Goal: Transaction & Acquisition: Purchase product/service

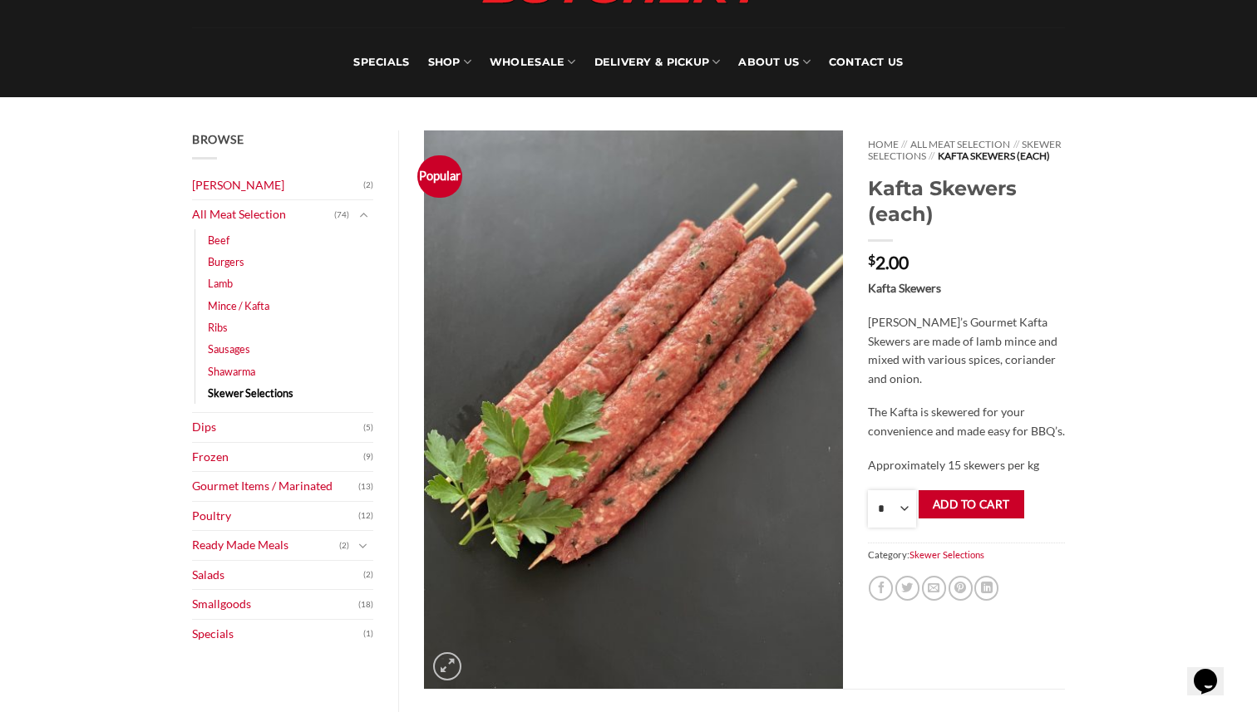
click at [872, 525] on select "* * * * * * * * * ** ** ** ** ** ** ** ** ** ** ** ** ** ** ** ** ** ** ** ** *…" at bounding box center [892, 508] width 48 height 37
select select "**"
drag, startPoint x: 920, startPoint y: 488, endPoint x: 961, endPoint y: 397, distance: 100.1
click at [961, 388] on p "[PERSON_NAME]’s Gourmet Kafta Skewers are made of lamb mince and mixed with var…" at bounding box center [966, 350] width 197 height 75
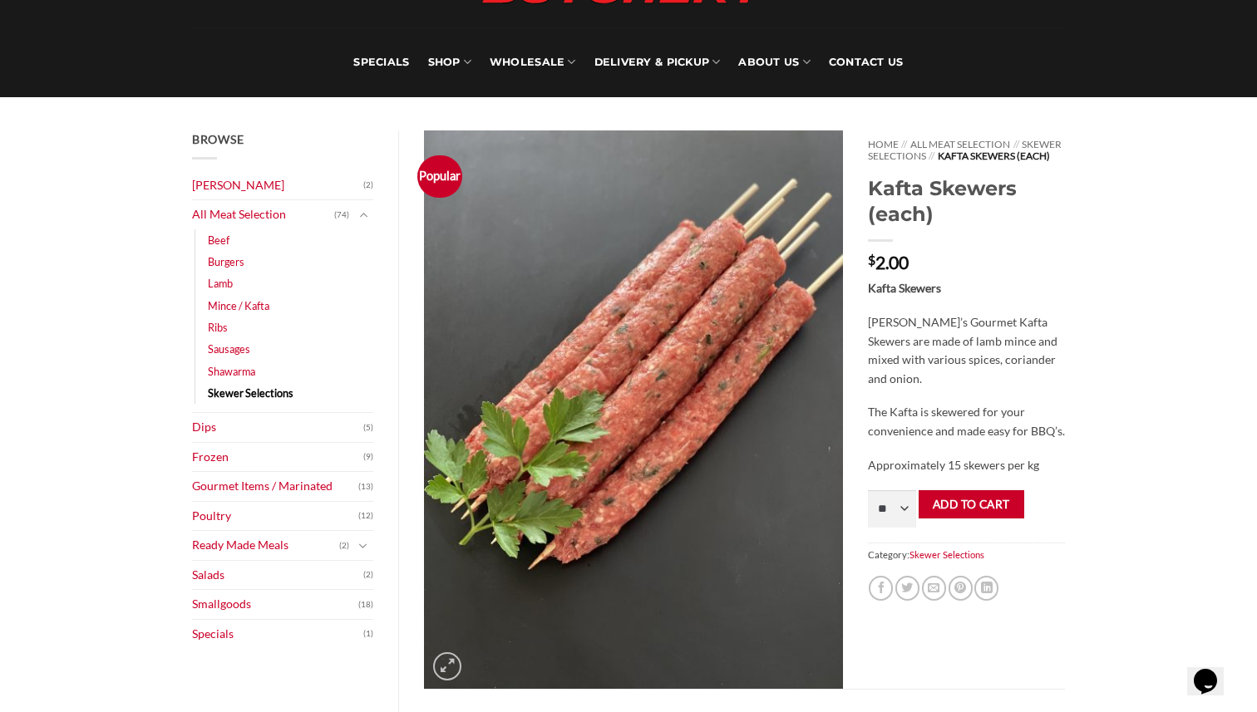
click at [961, 388] on p "[PERSON_NAME]’s Gourmet Kafta Skewers are made of lamb mince and mixed with var…" at bounding box center [966, 350] width 197 height 75
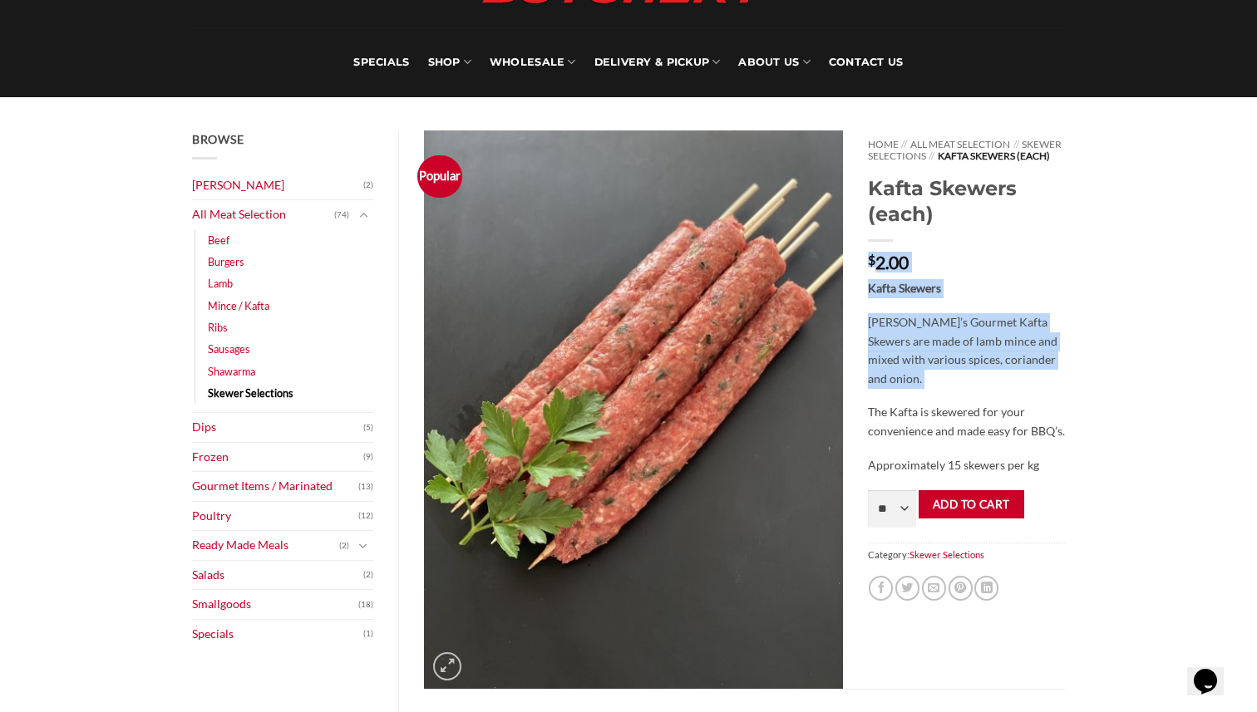
drag, startPoint x: 961, startPoint y: 397, endPoint x: 953, endPoint y: 244, distance: 153.2
click at [949, 244] on div "Home // All Meat Selection // Skewer Selections // Kafta Skewers (each) Kafta S…" at bounding box center [966, 410] width 222 height 559
click at [953, 244] on div "Home // All Meat Selection // Skewer Selections // Kafta Skewers (each) Kafta S…" at bounding box center [966, 410] width 222 height 559
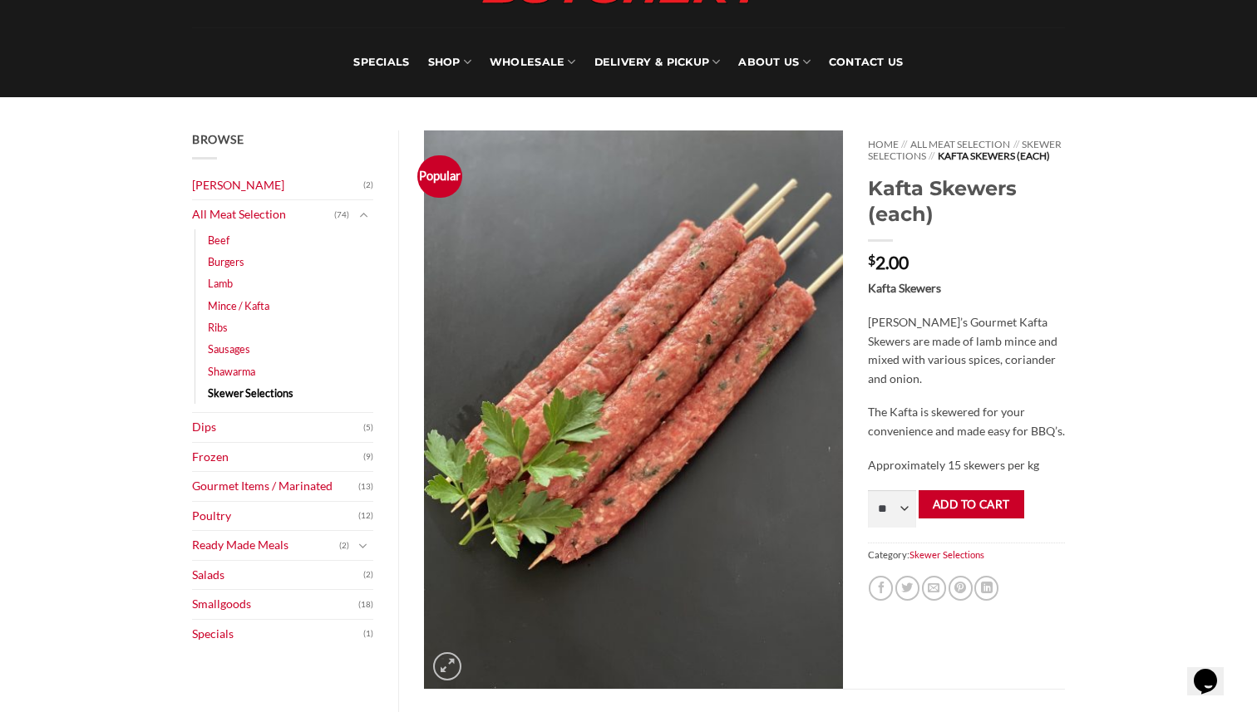
click at [953, 244] on div "Home // All Meat Selection // Skewer Selections // Kafta Skewers (each) Kafta S…" at bounding box center [966, 410] width 222 height 559
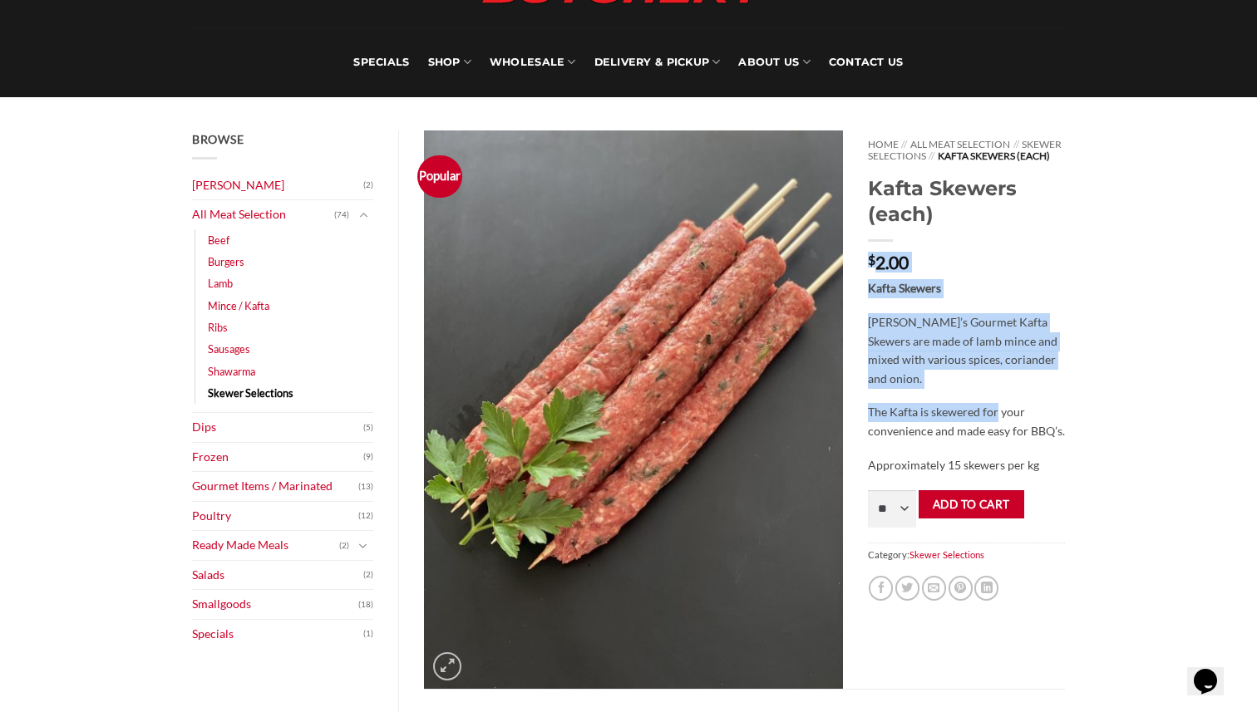
drag, startPoint x: 953, startPoint y: 244, endPoint x: 995, endPoint y: 436, distance: 196.7
click at [994, 432] on div "Home // All Meat Selection // Skewer Selections // Kafta Skewers (each) Kafta S…" at bounding box center [966, 410] width 222 height 559
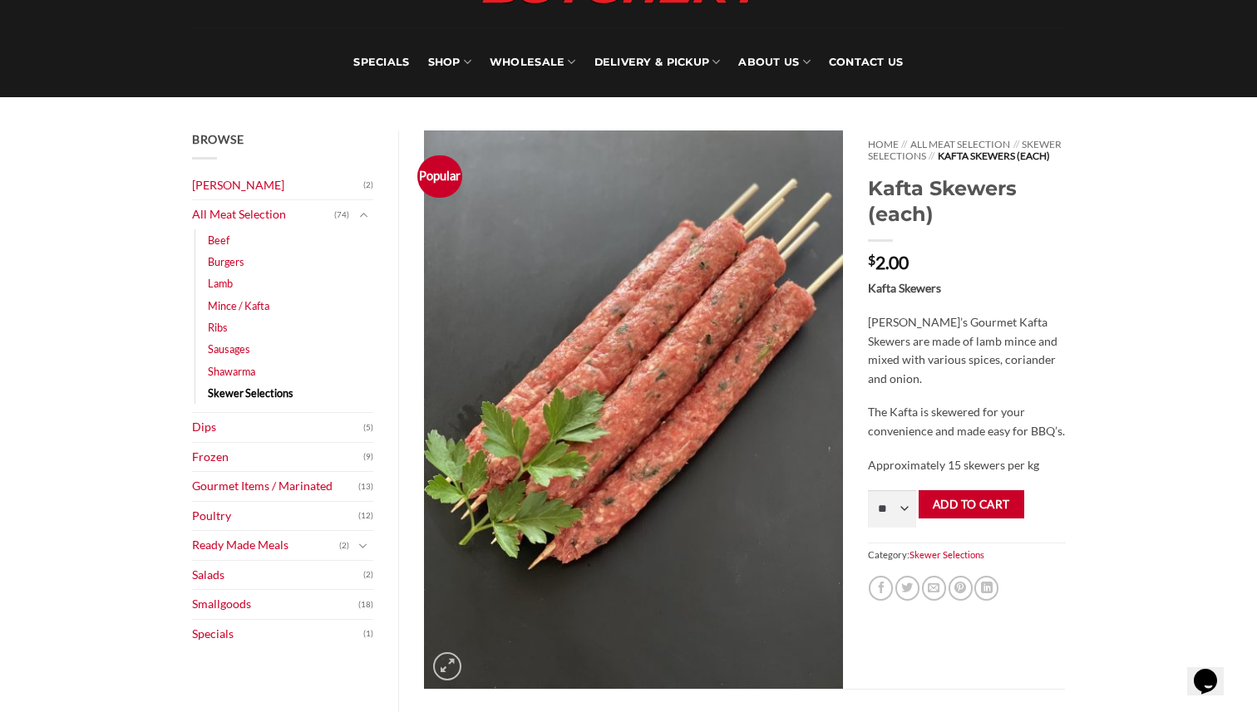
click at [995, 436] on p "The Kafta is skewered for your convenience and made easy for BBQ’s." at bounding box center [966, 421] width 197 height 37
